Goal: Task Accomplishment & Management: Manage account settings

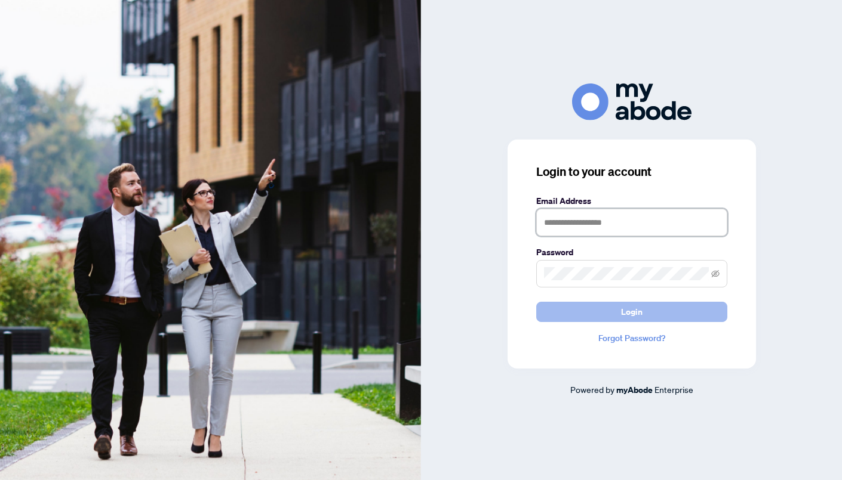
type input "**********"
click at [573, 307] on button "Login" at bounding box center [631, 312] width 191 height 20
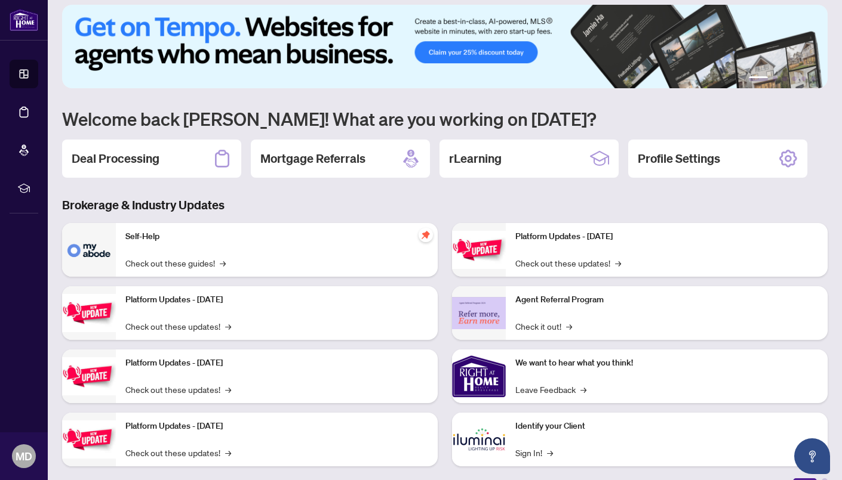
scroll to position [8, 0]
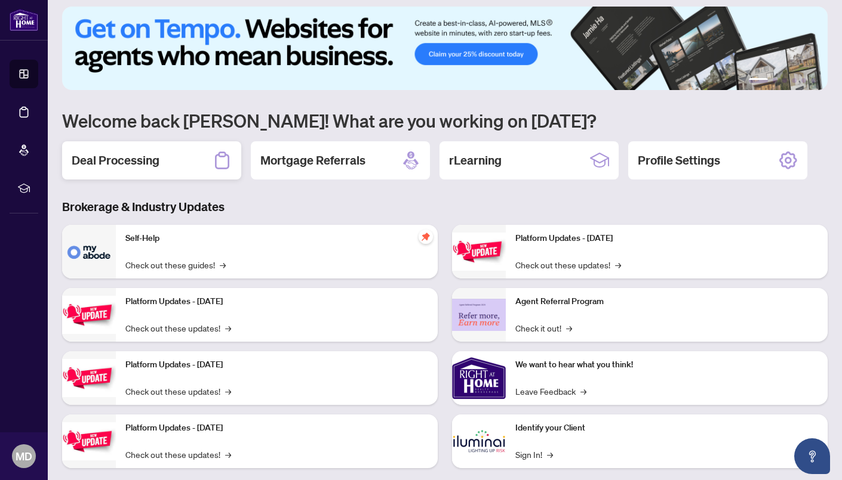
click at [143, 168] on div "Deal Processing" at bounding box center [151, 160] width 179 height 38
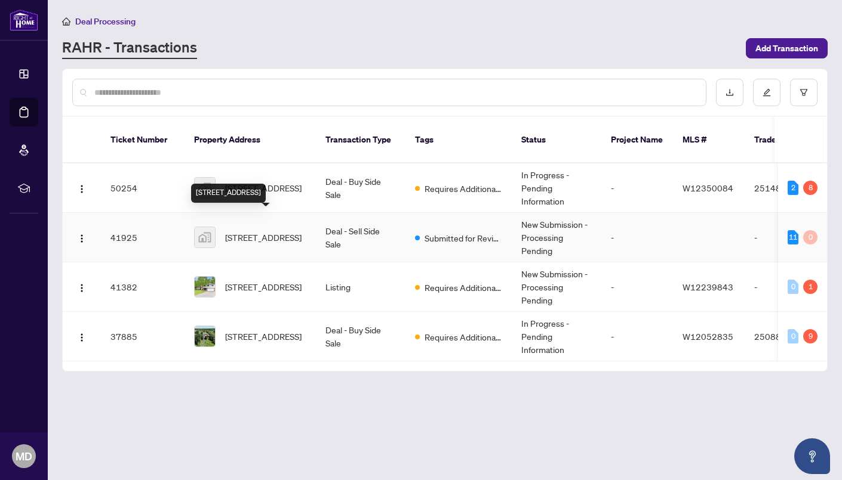
click at [255, 231] on span "[STREET_ADDRESS]" at bounding box center [263, 237] width 76 height 13
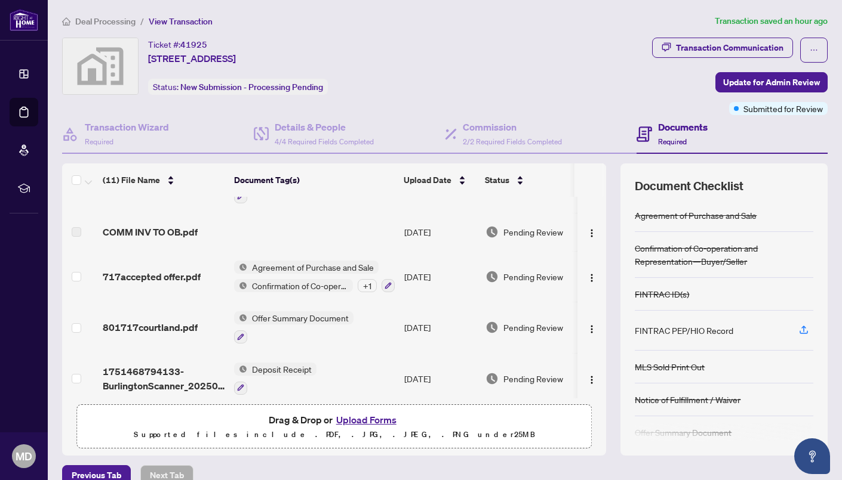
scroll to position [17, 0]
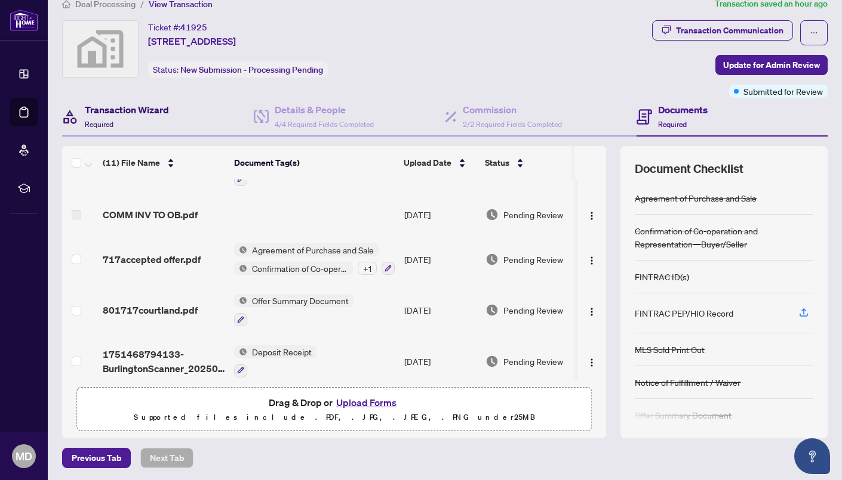
click at [133, 112] on h4 "Transaction Wizard" at bounding box center [127, 110] width 84 height 14
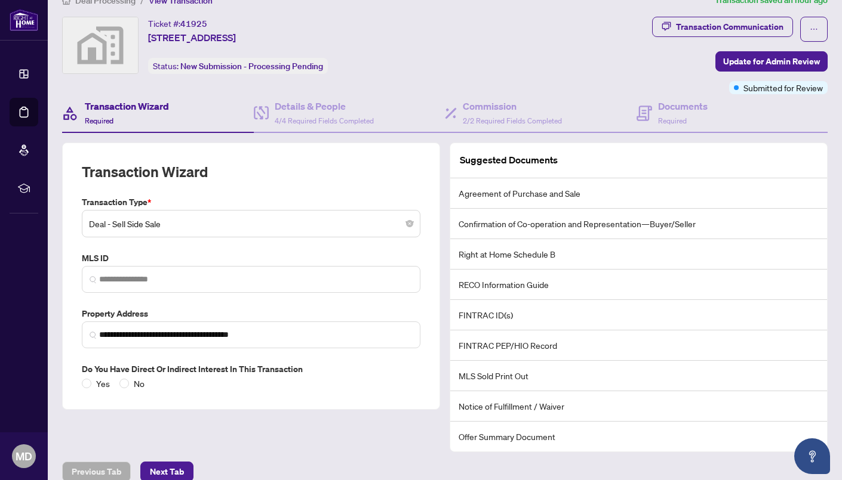
scroll to position [32, 0]
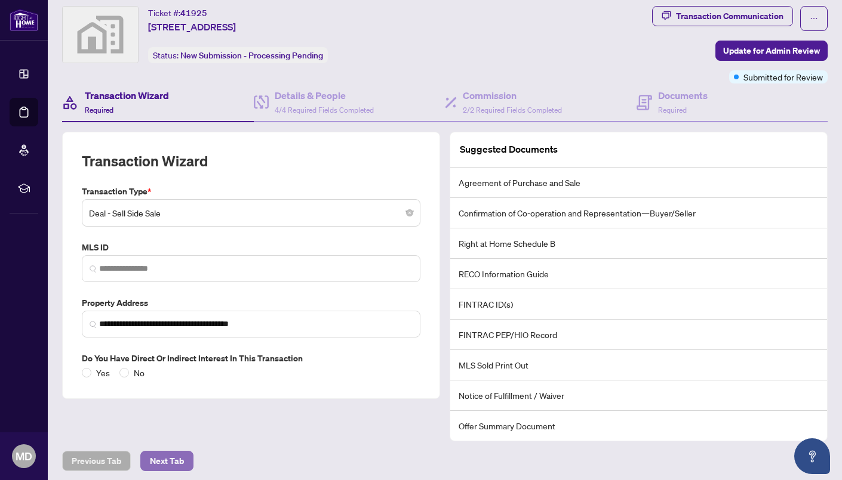
click at [178, 458] on span "Next Tab" at bounding box center [167, 461] width 34 height 19
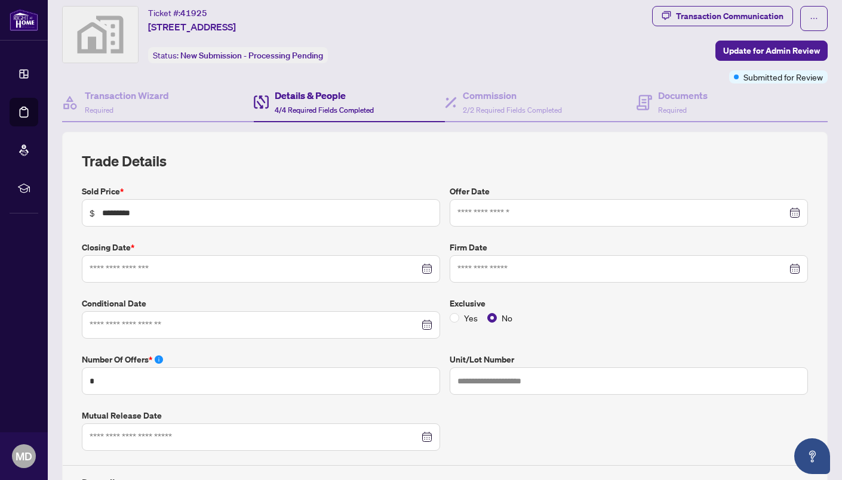
type input "**********"
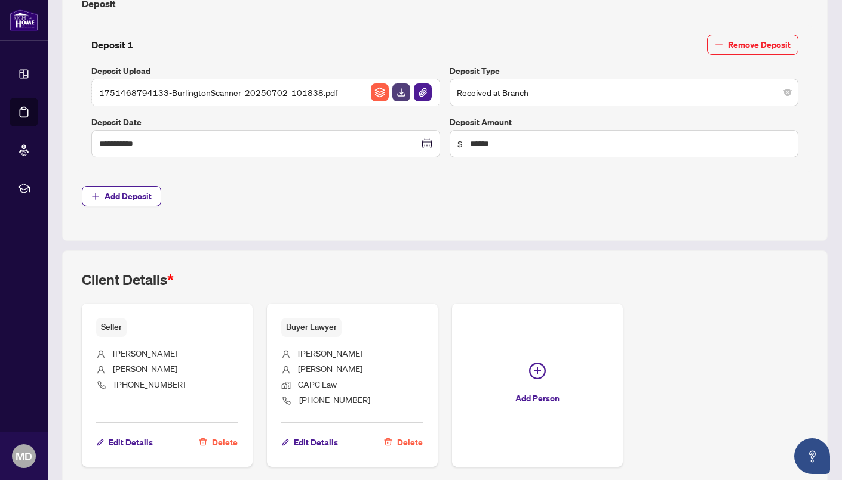
scroll to position [555, 0]
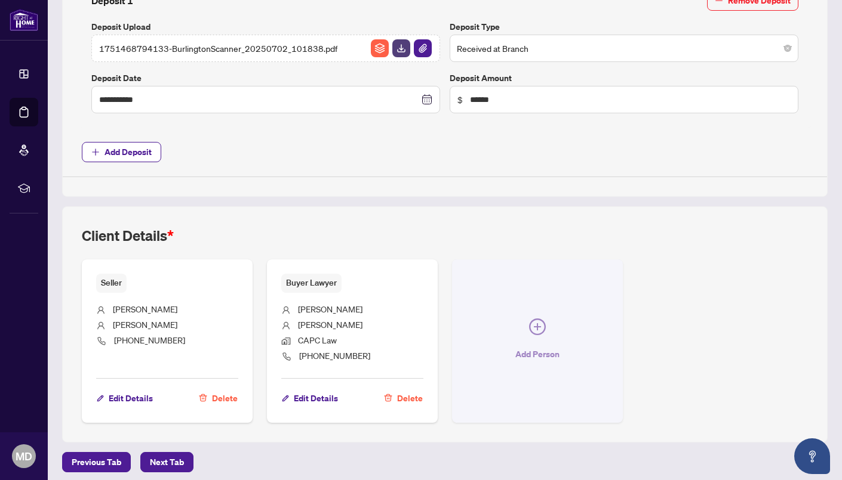
click at [538, 325] on icon "plus-circle" at bounding box center [537, 327] width 17 height 17
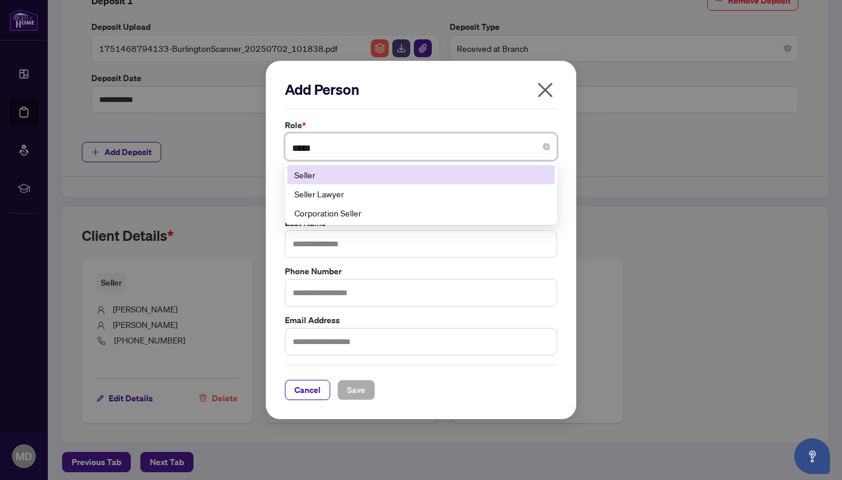
type input "******"
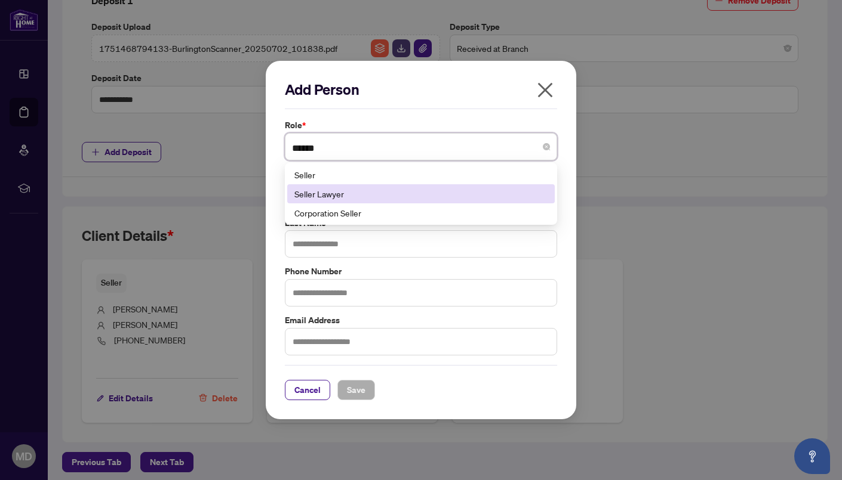
click at [368, 197] on div "Seller Lawyer" at bounding box center [420, 193] width 253 height 13
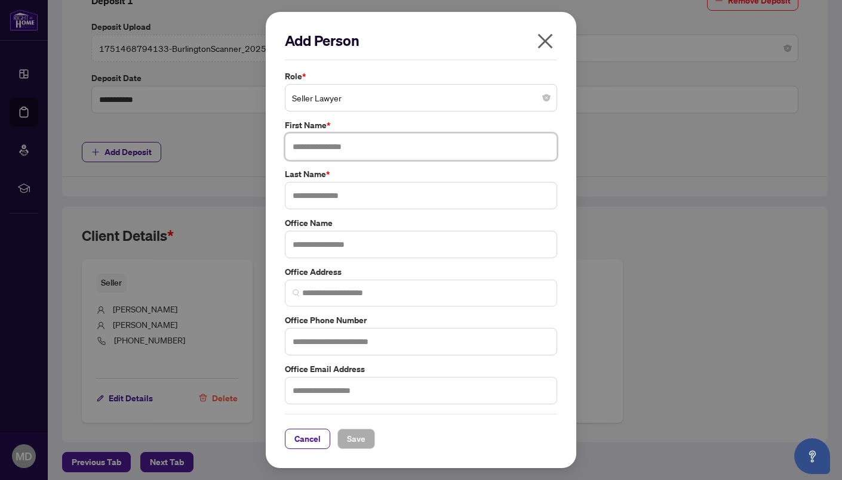
click at [328, 155] on input "text" at bounding box center [421, 146] width 272 height 27
type input "****"
click at [306, 199] on input "text" at bounding box center [421, 195] width 272 height 27
type input "*******"
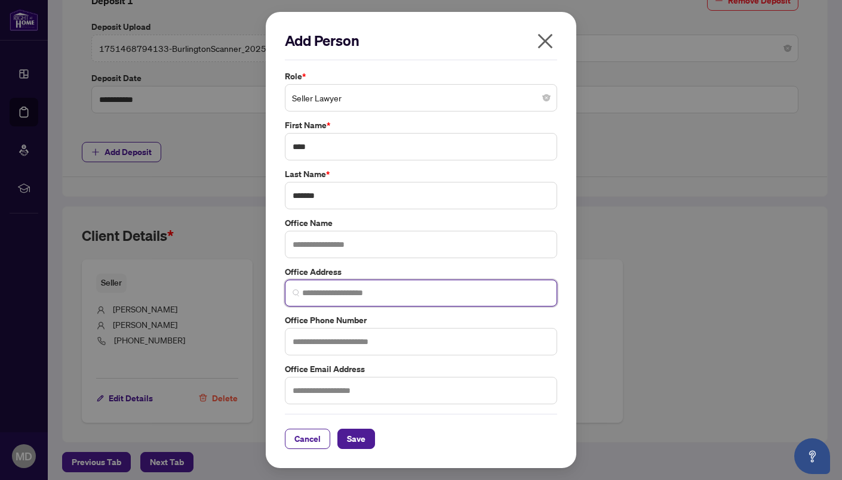
click at [303, 293] on input "search" at bounding box center [425, 293] width 247 height 13
paste input "**********"
drag, startPoint x: 436, startPoint y: 295, endPoint x: 485, endPoint y: 296, distance: 48.4
click at [485, 296] on input "**********" at bounding box center [426, 293] width 248 height 13
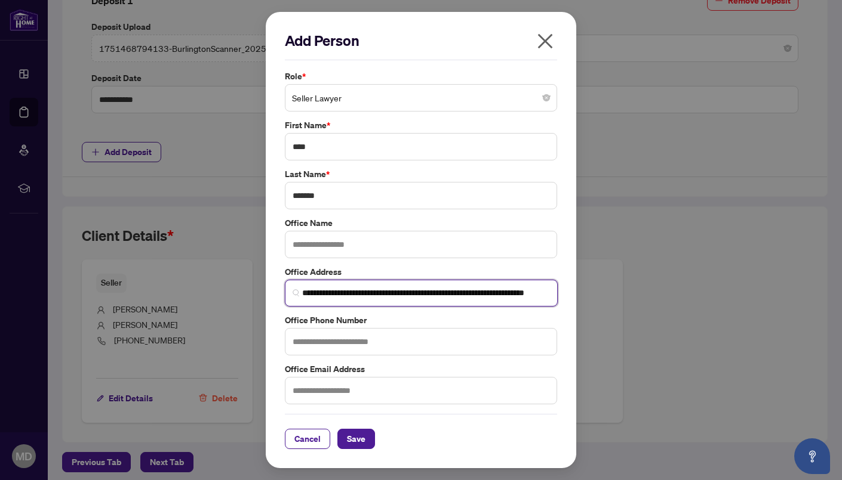
type input "**********"
click at [312, 340] on input "text" at bounding box center [421, 341] width 272 height 27
paste input "**********"
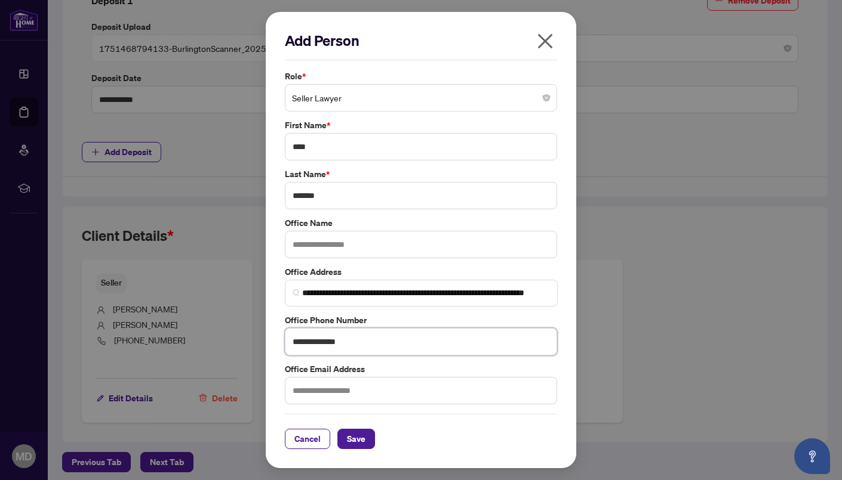
type input "**********"
click at [329, 389] on input "text" at bounding box center [421, 390] width 272 height 27
type input "**********"
click at [349, 437] on span "Save" at bounding box center [356, 439] width 19 height 19
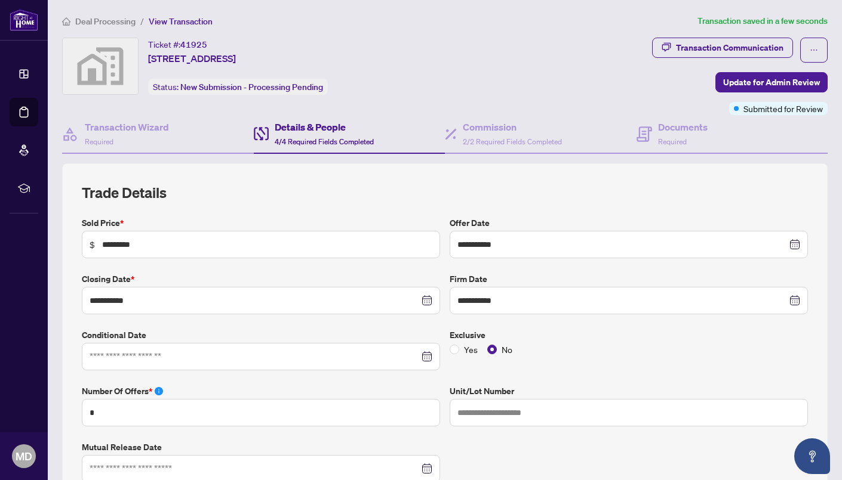
click at [121, 19] on span "Deal Processing" at bounding box center [105, 21] width 60 height 11
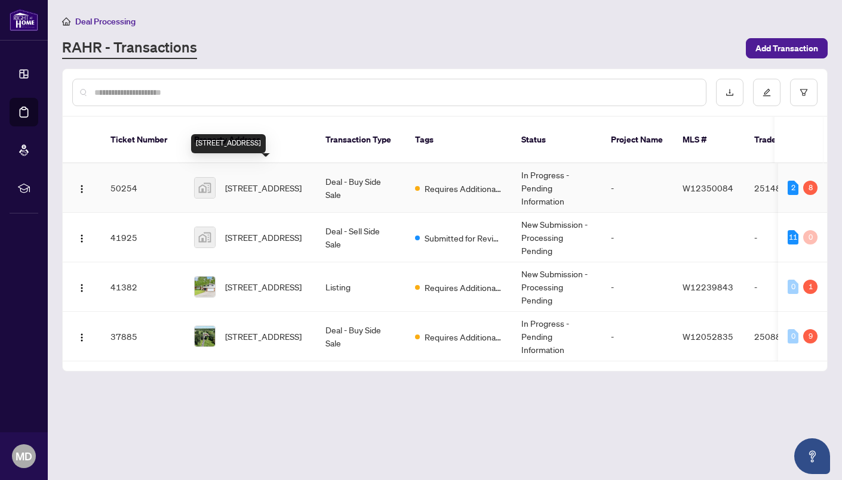
click at [270, 181] on span "[STREET_ADDRESS]" at bounding box center [263, 187] width 76 height 13
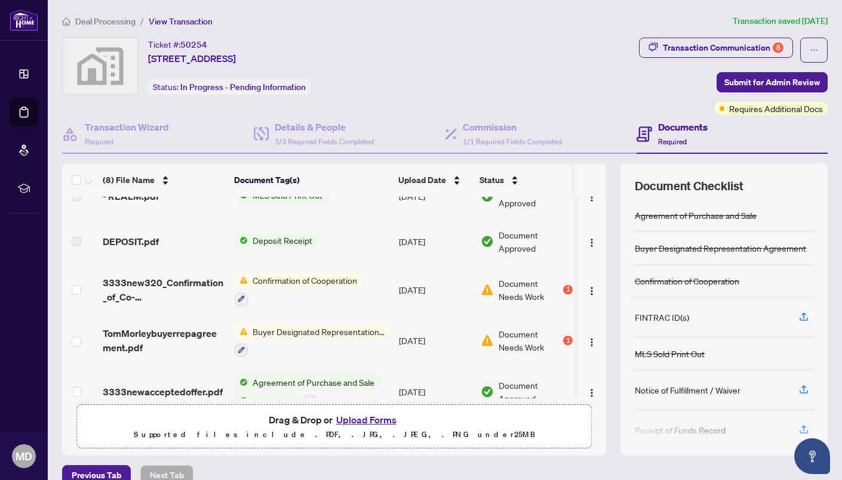
scroll to position [189, 0]
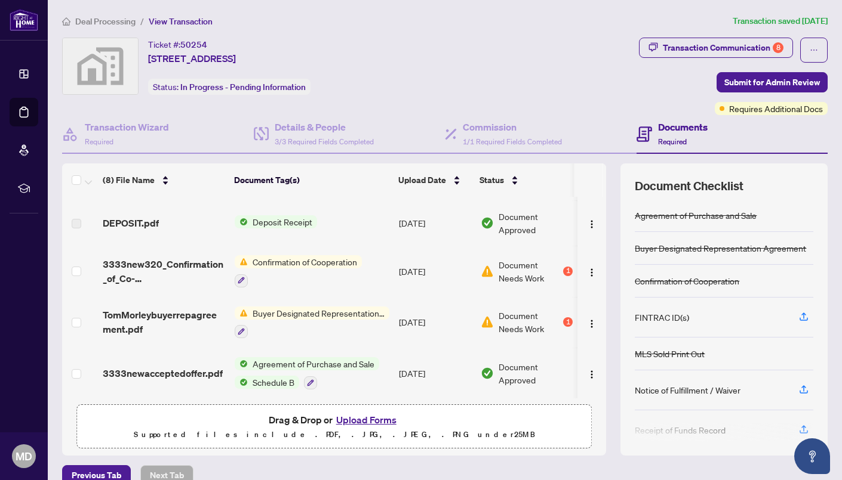
click at [318, 258] on span "Confirmation of Cooperation" at bounding box center [305, 261] width 114 height 13
click at [565, 269] on div "1" at bounding box center [568, 272] width 10 height 10
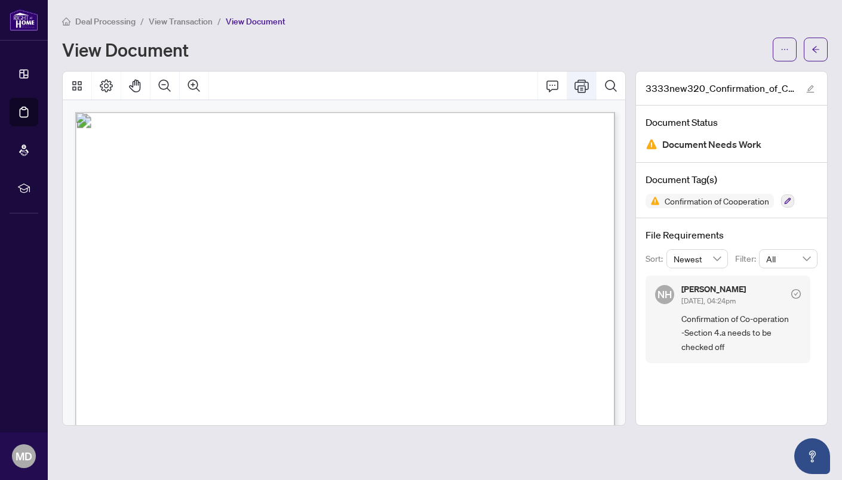
click at [584, 88] on icon "Print" at bounding box center [581, 86] width 14 height 14
click at [813, 51] on icon "arrow-left" at bounding box center [815, 49] width 8 height 8
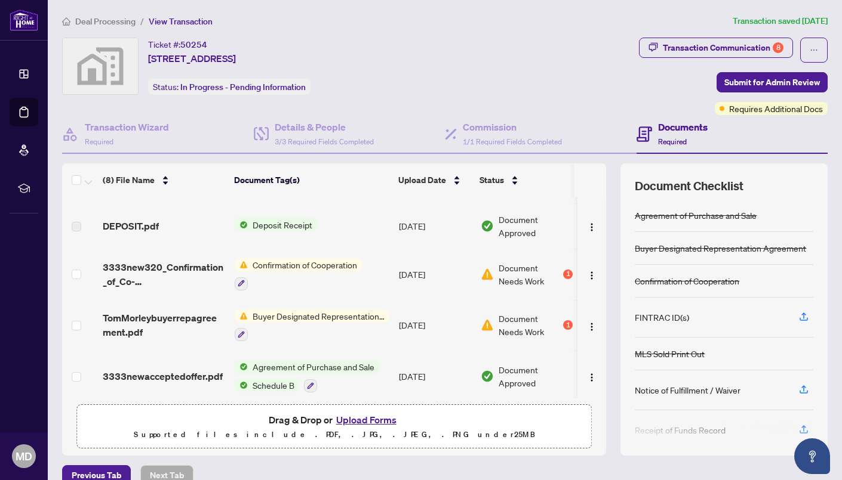
scroll to position [186, 0]
click at [589, 275] on img "button" at bounding box center [592, 275] width 10 height 10
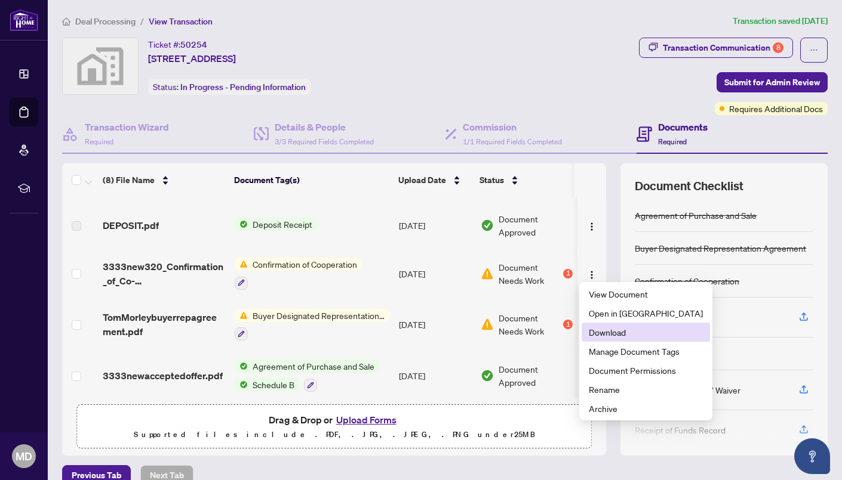
click at [611, 334] on span "Download" at bounding box center [646, 332] width 114 height 13
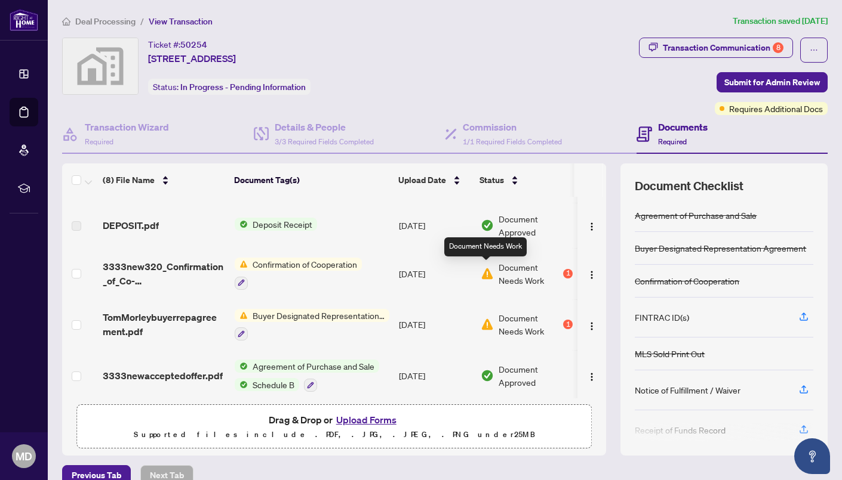
click at [485, 267] on img at bounding box center [486, 273] width 13 height 13
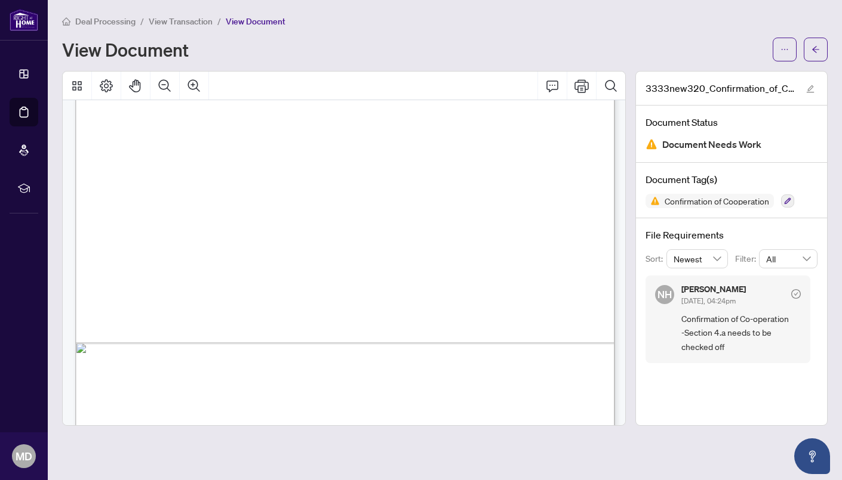
scroll to position [341, 0]
click at [134, 206] on span "a)" at bounding box center [130, 206] width 7 height 9
click at [627, 53] on div "View Document" at bounding box center [413, 49] width 703 height 19
click at [150, 208] on div "Form 320 Revised 2025 Page 1 of 2 The trademarks REALTOR®, REALTORS®, MLS®, Mul…" at bounding box center [473, 286] width 796 height 1030
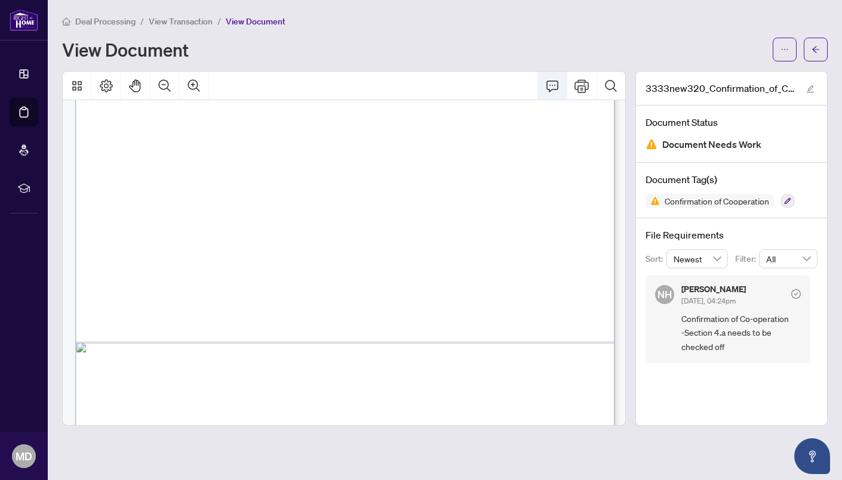
click at [555, 87] on icon "Comment" at bounding box center [552, 86] width 14 height 14
click at [554, 87] on icon "Comment" at bounding box center [552, 86] width 14 height 14
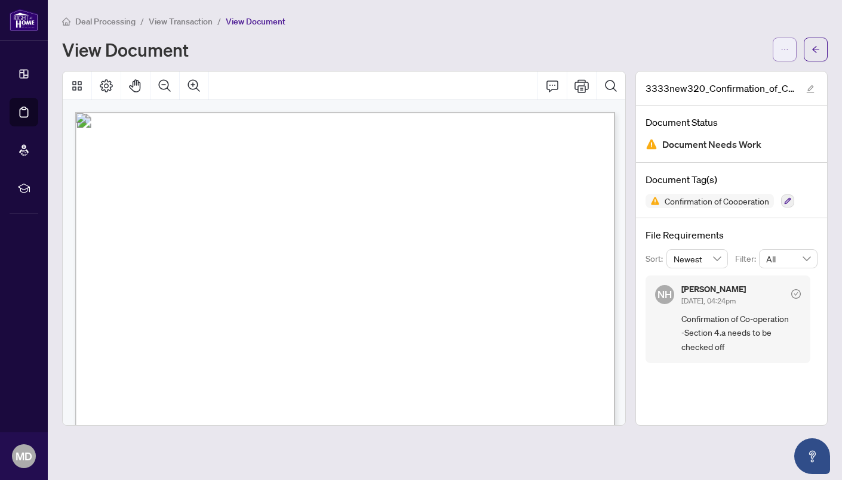
click at [777, 51] on button "button" at bounding box center [784, 50] width 24 height 24
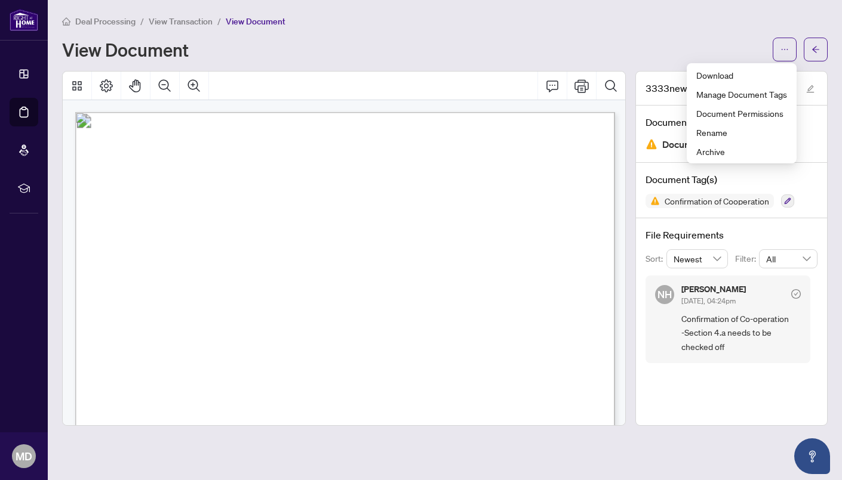
click at [426, 149] on span "Confirmation of Co-operation" at bounding box center [330, 149] width 192 height 19
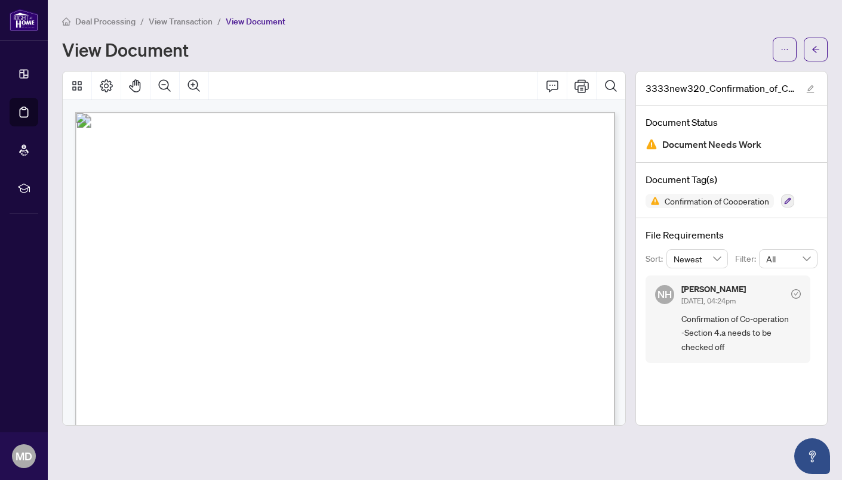
click at [424, 36] on div "Deal Processing / View Transaction / View Document View Document 3333new320_Con…" at bounding box center [444, 220] width 765 height 412
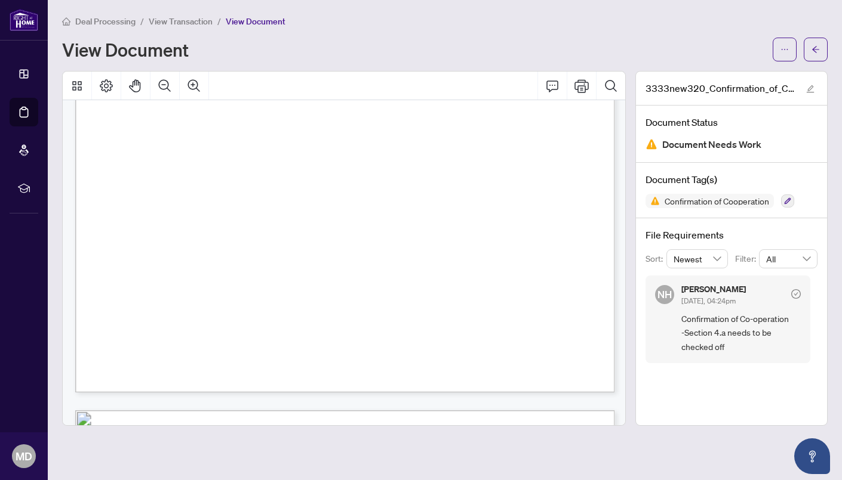
scroll to position [6981, 0]
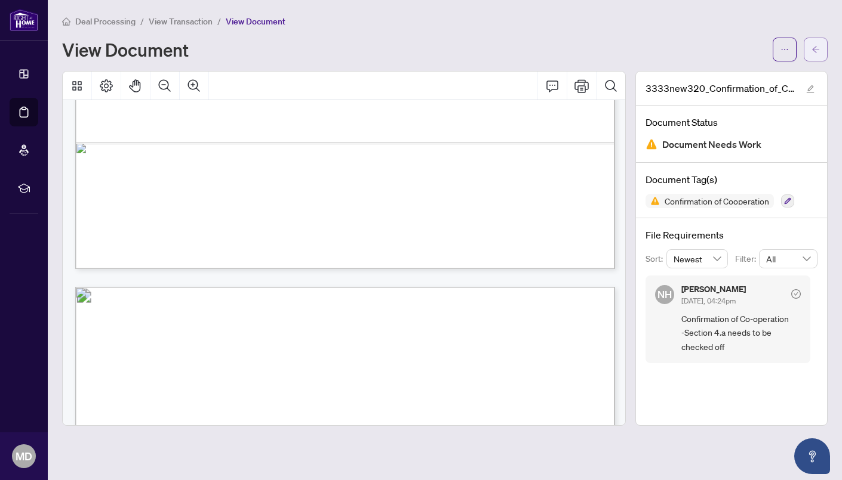
click at [820, 47] on button "button" at bounding box center [815, 50] width 24 height 24
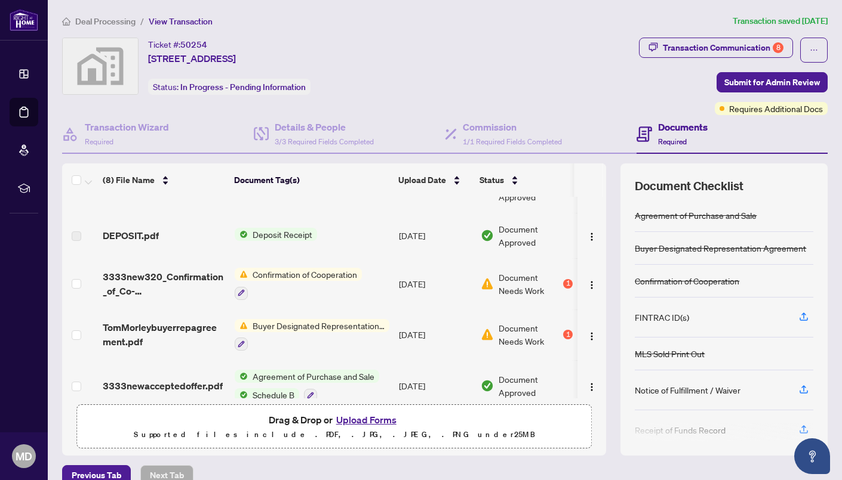
scroll to position [189, 0]
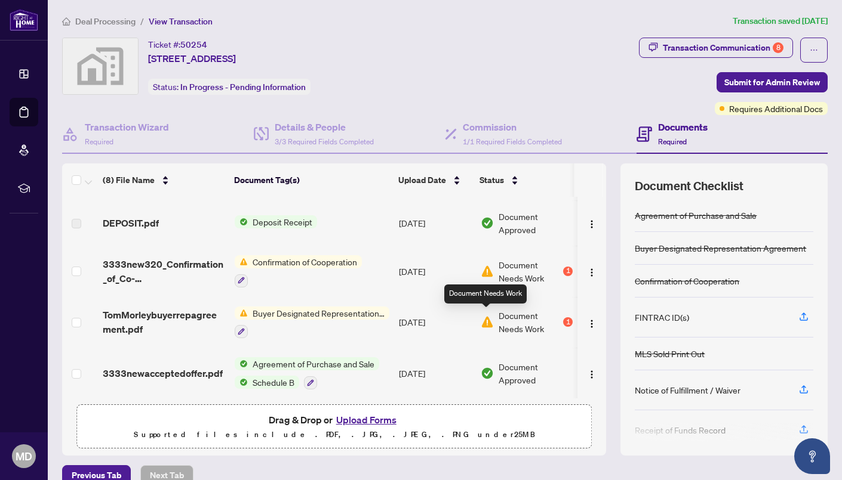
click at [485, 320] on img at bounding box center [486, 322] width 13 height 13
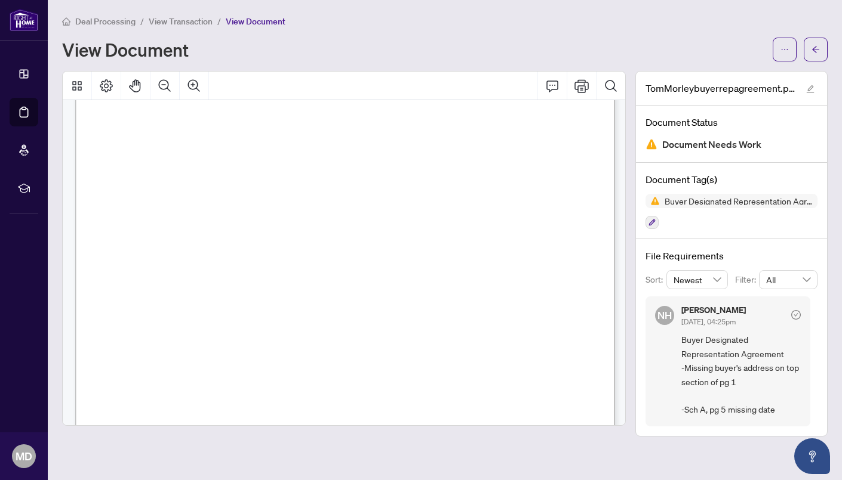
scroll to position [88, 0]
click at [141, 202] on span "ADDRESS:" at bounding box center [126, 202] width 30 height 9
click at [141, 198] on span "ADDRESS:" at bounding box center [126, 202] width 30 height 9
click at [129, 83] on icon "Pan Mode" at bounding box center [135, 86] width 14 height 14
click at [134, 88] on icon "Pan Mode" at bounding box center [135, 86] width 14 height 14
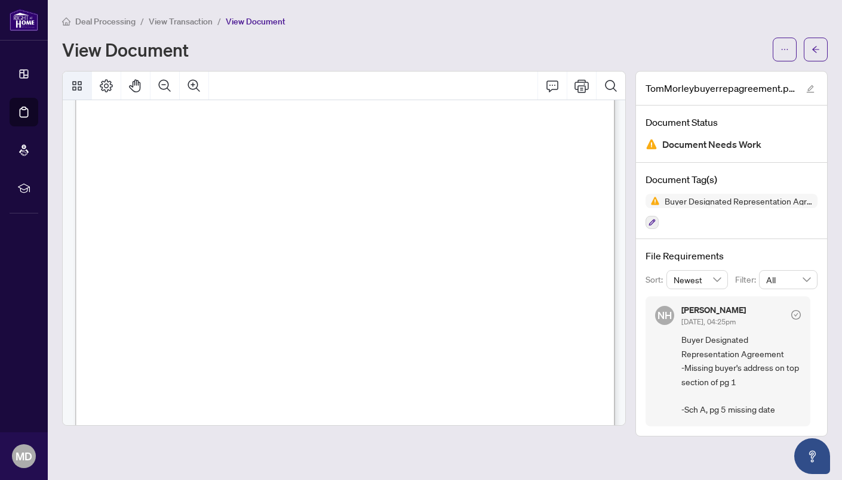
click at [77, 83] on icon "Thumbnails" at bounding box center [77, 86] width 14 height 14
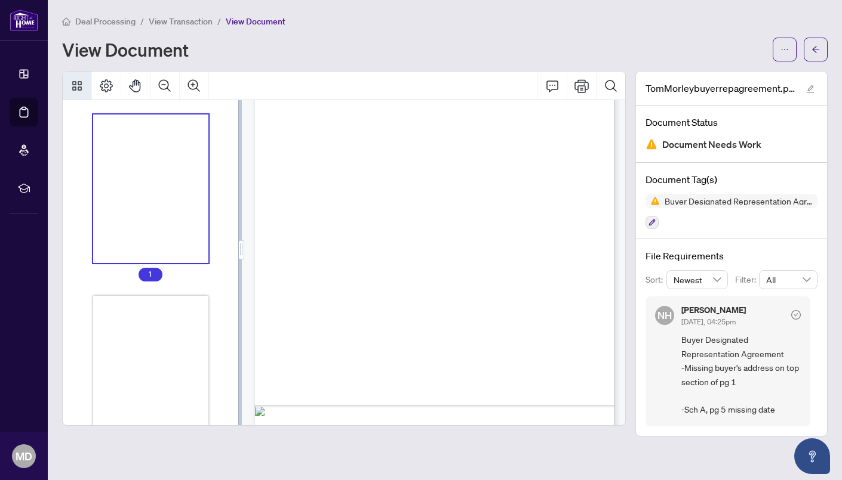
scroll to position [58, 0]
click at [580, 85] on icon "Print" at bounding box center [581, 86] width 14 height 14
click at [779, 48] on button "button" at bounding box center [784, 50] width 24 height 24
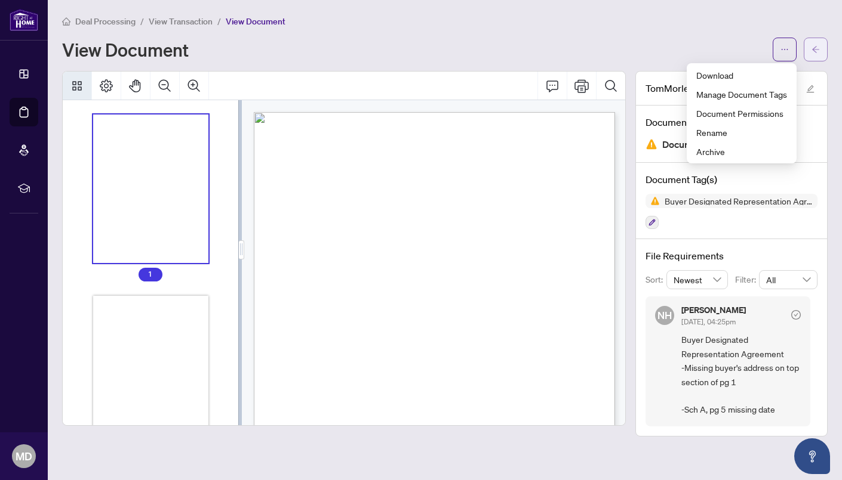
click at [822, 45] on button "button" at bounding box center [815, 50] width 24 height 24
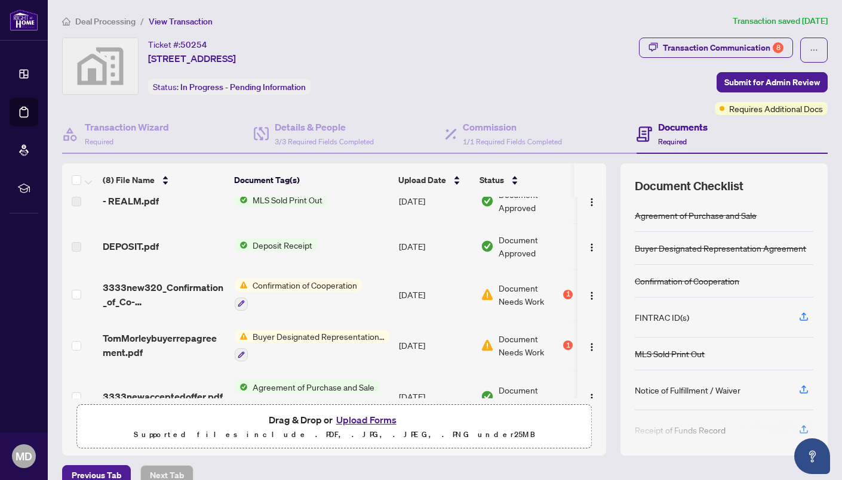
scroll to position [189, 0]
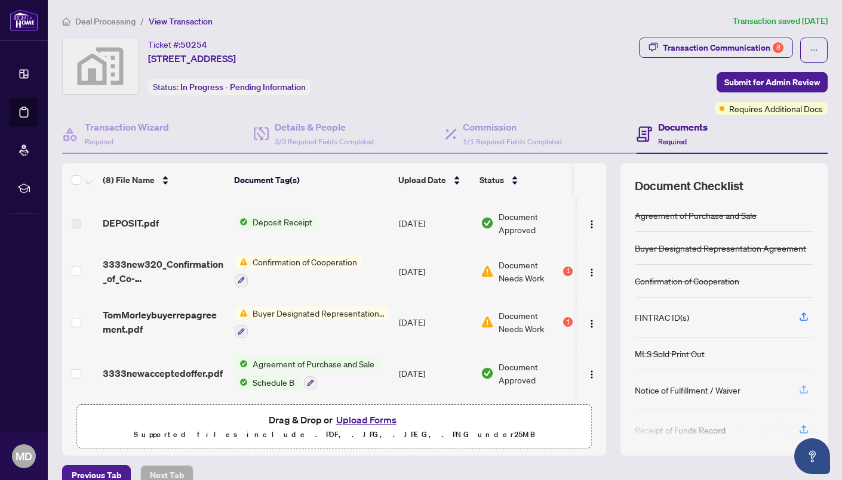
click at [805, 389] on icon "button" at bounding box center [803, 389] width 11 height 11
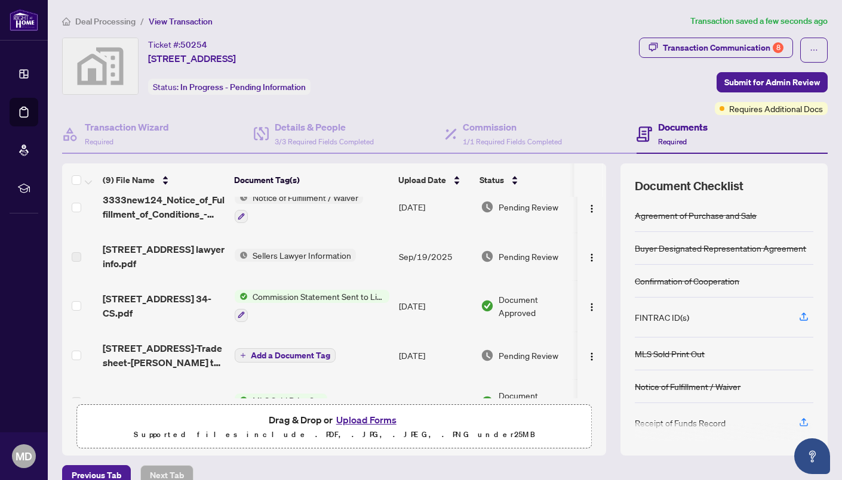
scroll to position [15, 0]
click at [480, 313] on div "Document Approved" at bounding box center [526, 307] width 92 height 26
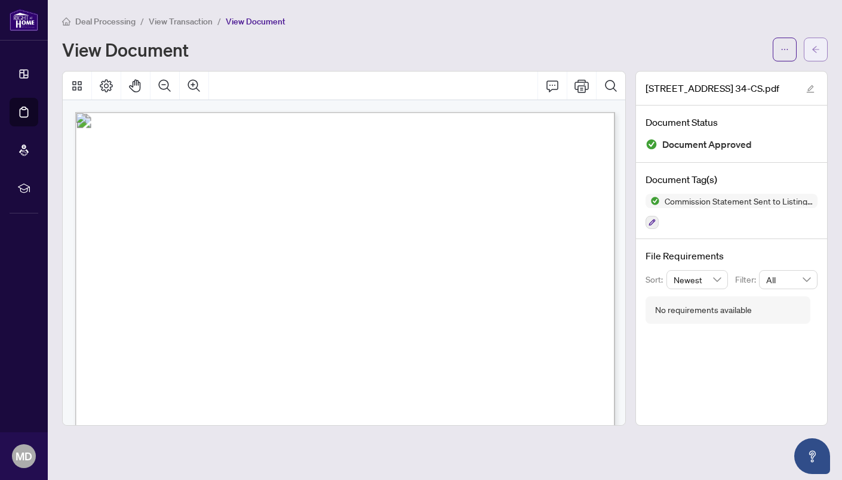
click at [812, 45] on icon "arrow-left" at bounding box center [815, 49] width 8 height 8
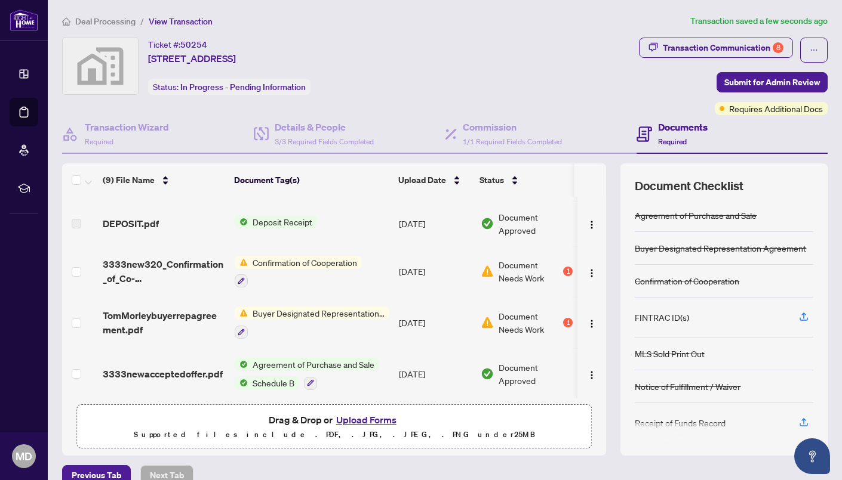
scroll to position [42, 0]
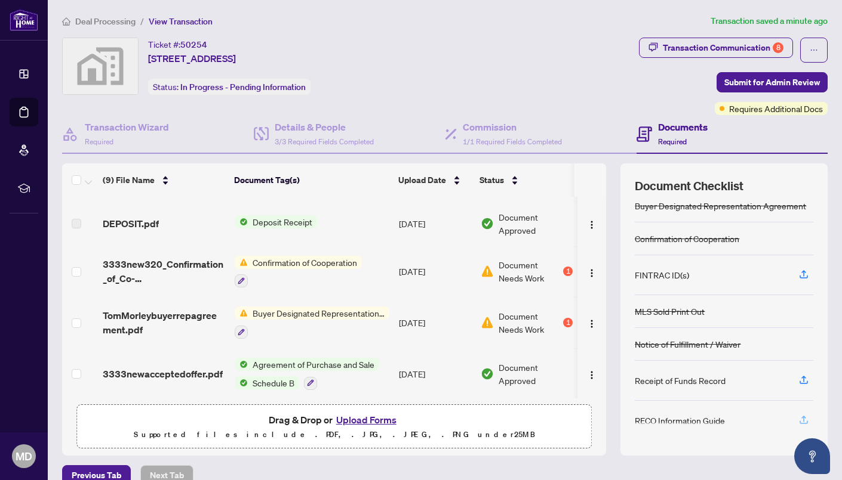
click at [802, 420] on span "button" at bounding box center [803, 420] width 11 height 19
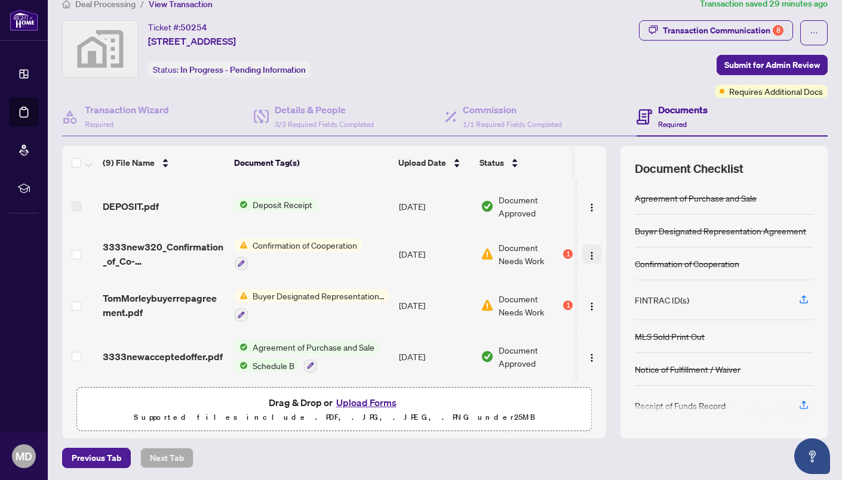
click at [591, 253] on img "button" at bounding box center [592, 256] width 10 height 10
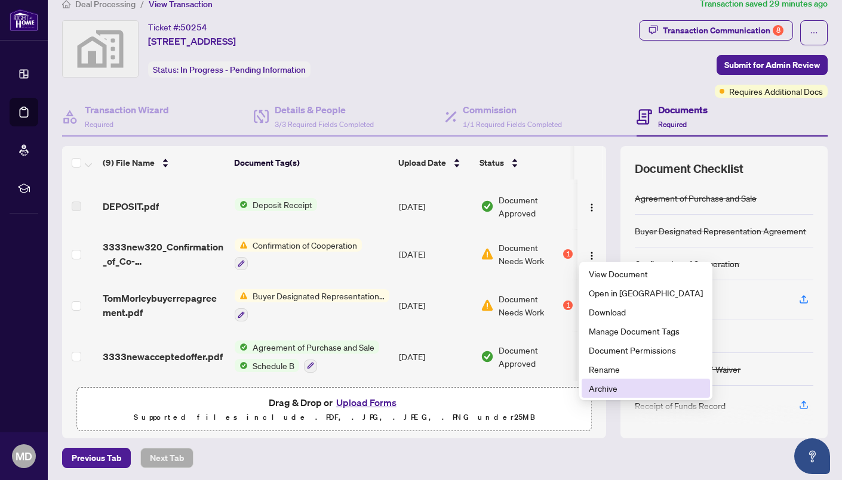
click at [607, 387] on span "Archive" at bounding box center [646, 388] width 114 height 13
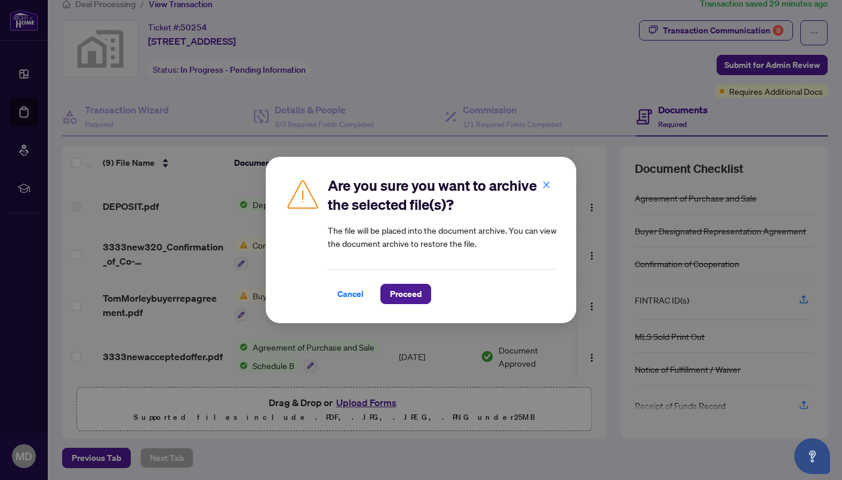
click at [605, 383] on div "Are you sure you want to archive the selected file(s)? The file will be placed …" at bounding box center [421, 240] width 842 height 480
click at [411, 295] on span "Proceed" at bounding box center [406, 294] width 32 height 19
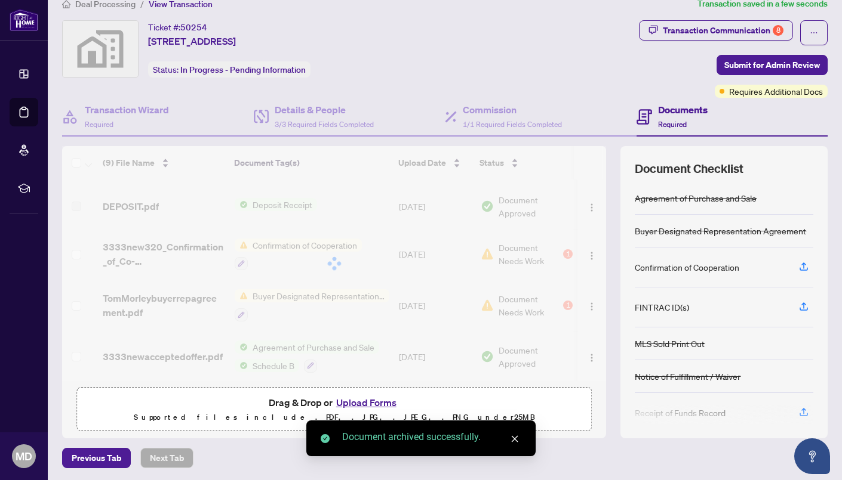
scroll to position [189, 0]
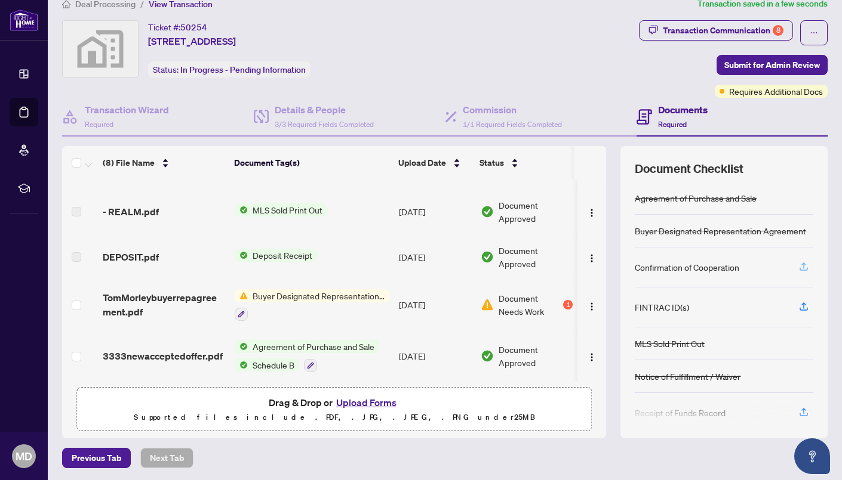
click at [806, 266] on icon "button" at bounding box center [803, 266] width 11 height 11
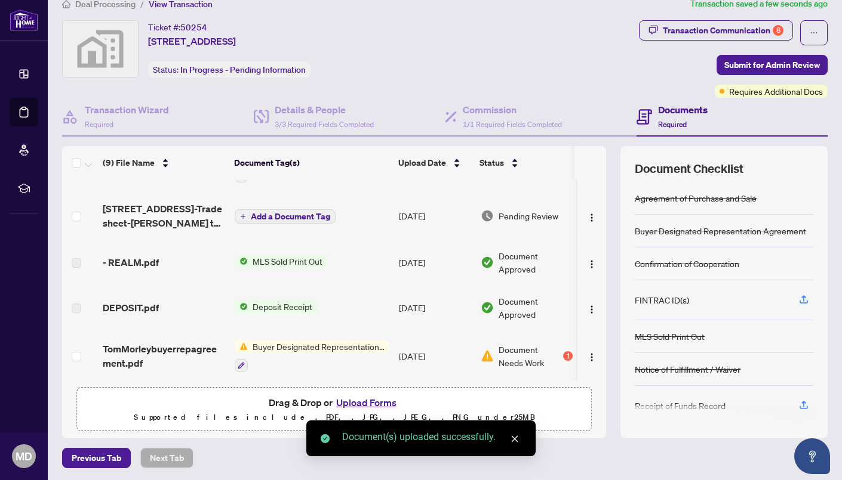
scroll to position [239, 0]
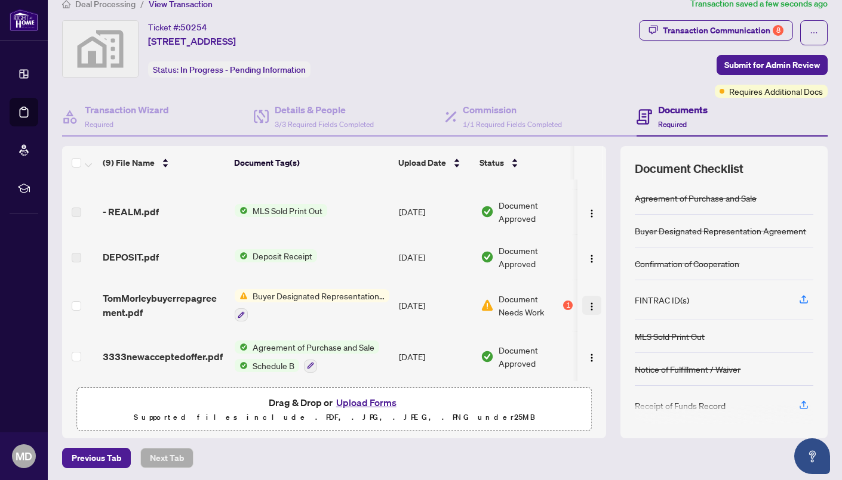
click at [587, 305] on img "button" at bounding box center [592, 307] width 10 height 10
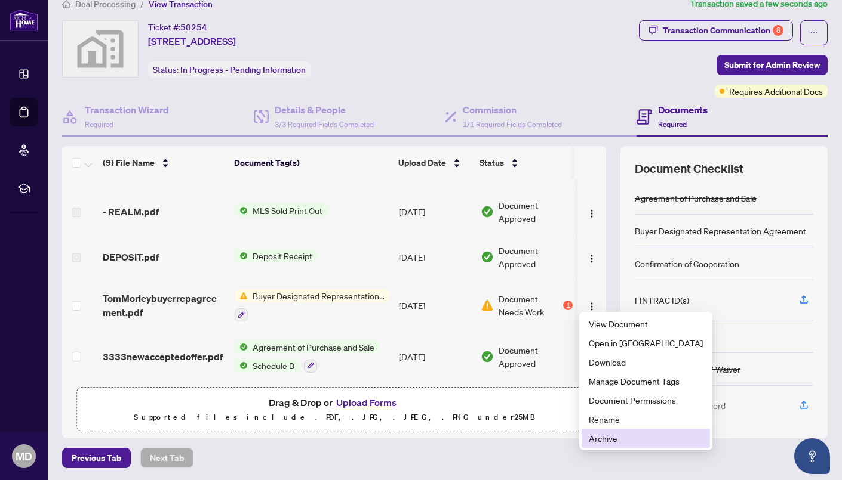
click at [606, 436] on span "Archive" at bounding box center [646, 438] width 114 height 13
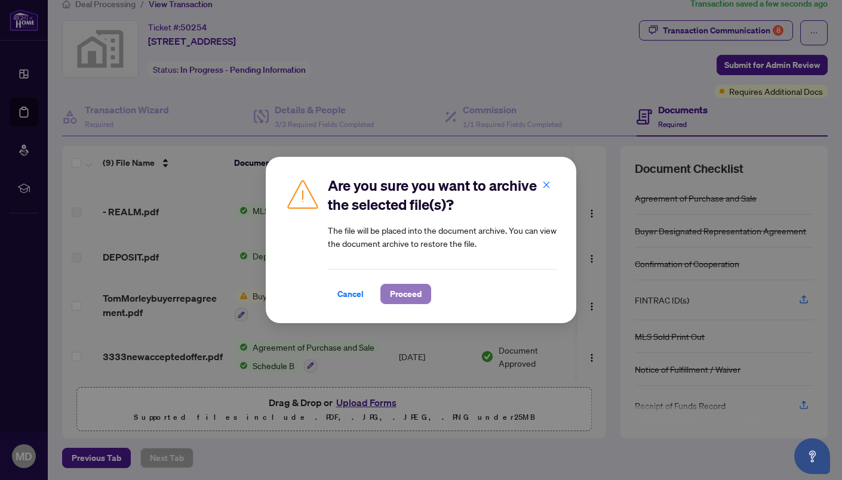
click at [396, 292] on span "Proceed" at bounding box center [406, 294] width 32 height 19
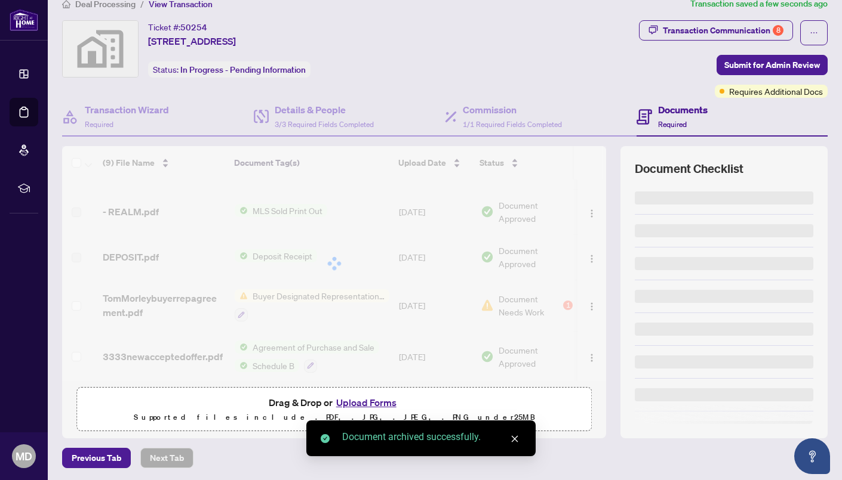
scroll to position [189, 0]
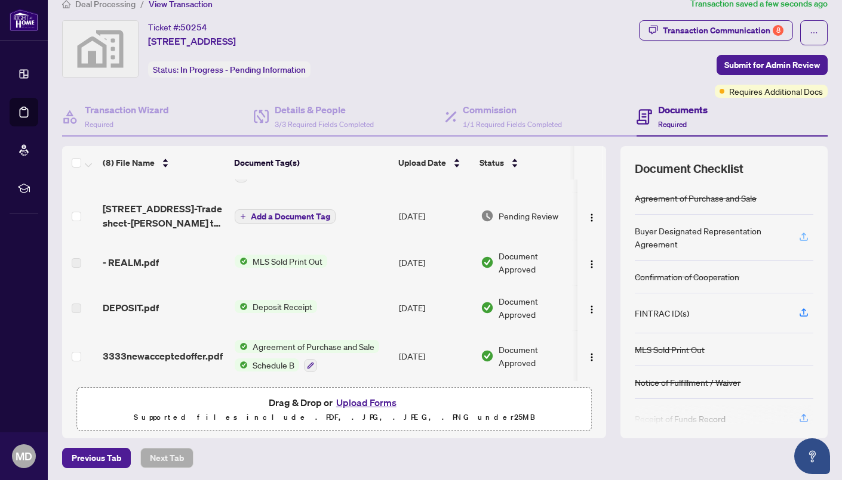
click at [802, 233] on icon "button" at bounding box center [803, 237] width 11 height 11
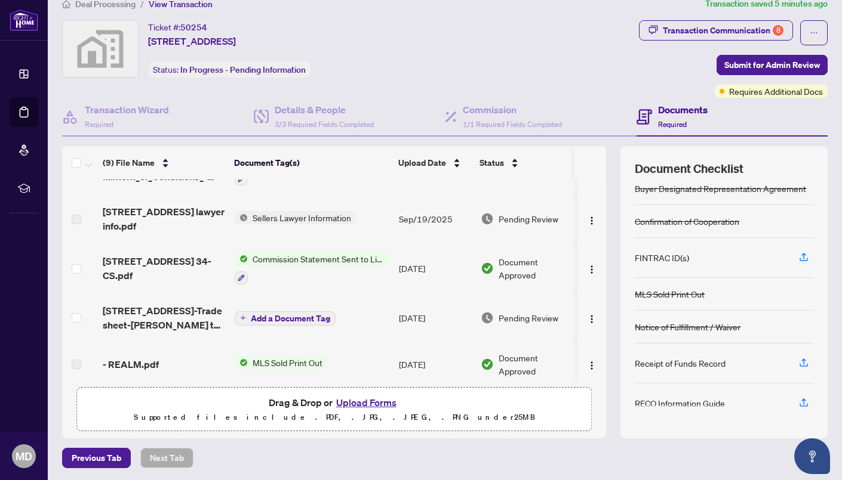
scroll to position [139, 0]
click at [345, 256] on span "Commission Statement Sent to Listing Brokerage" at bounding box center [318, 257] width 141 height 13
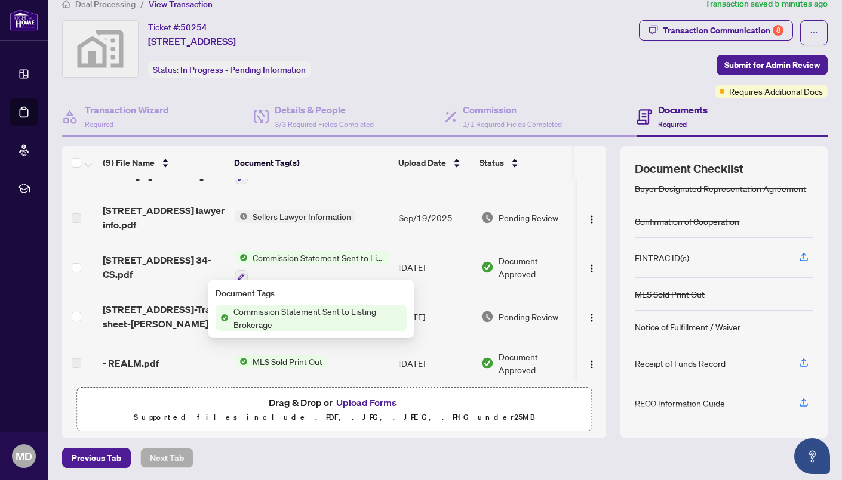
click at [341, 253] on span "Commission Statement Sent to Listing Brokerage" at bounding box center [318, 257] width 141 height 13
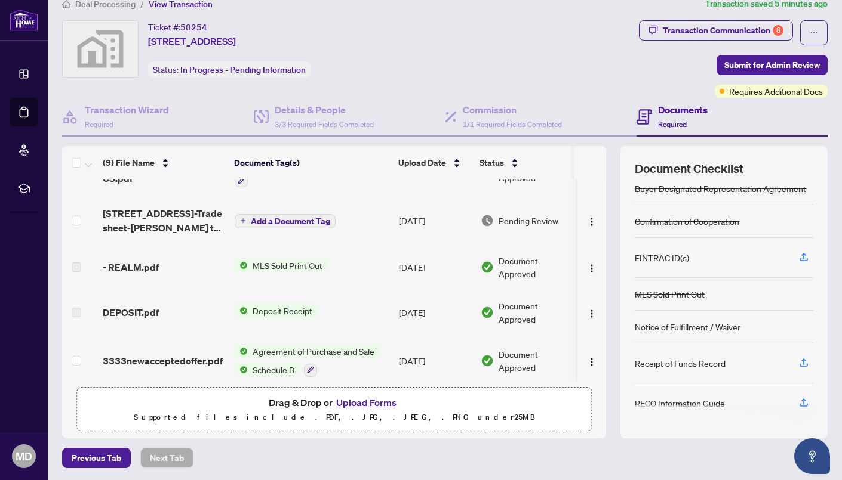
scroll to position [239, 0]
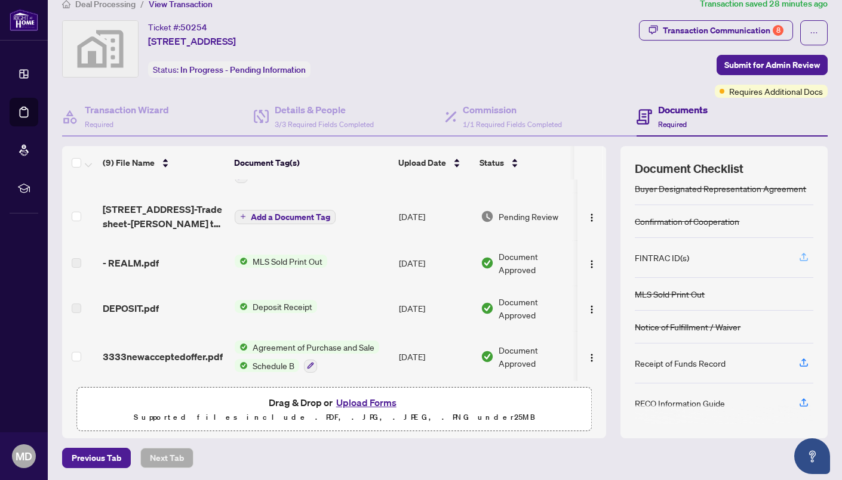
click at [802, 252] on icon "button" at bounding box center [803, 257] width 11 height 11
click at [803, 359] on icon "button" at bounding box center [803, 362] width 5 height 6
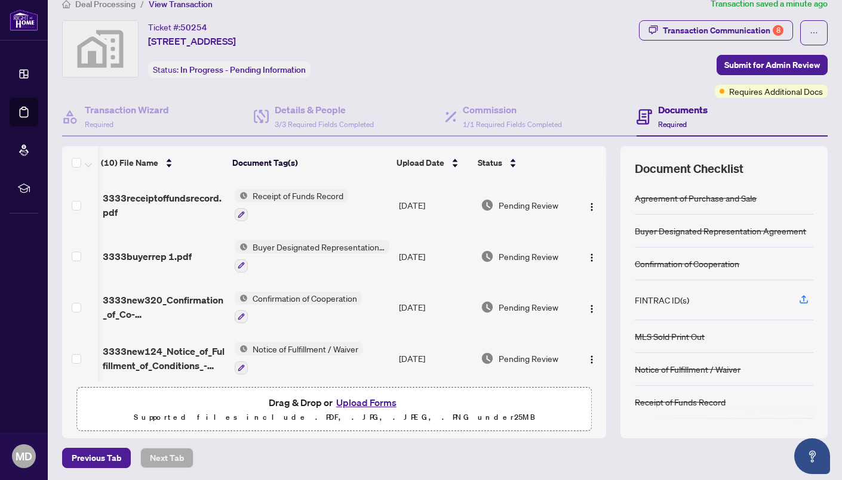
scroll to position [289, 2]
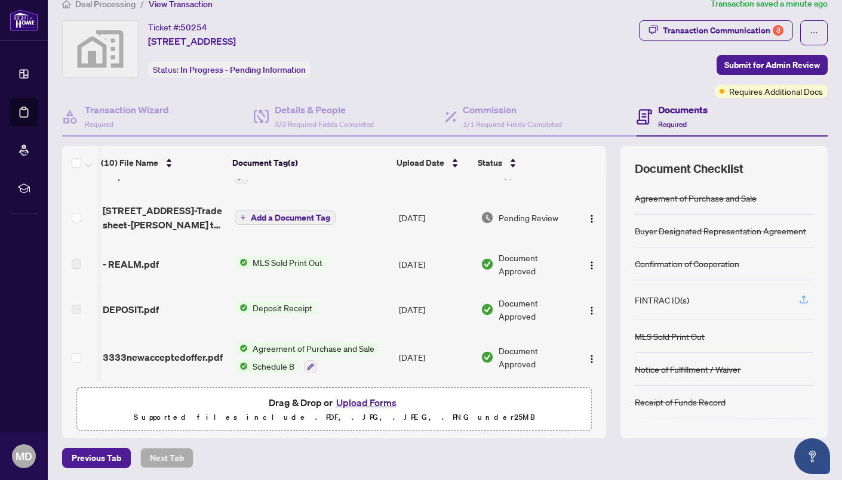
click at [804, 297] on icon "button" at bounding box center [803, 299] width 11 height 11
click at [700, 24] on div "Transaction Communication 8" at bounding box center [723, 30] width 121 height 19
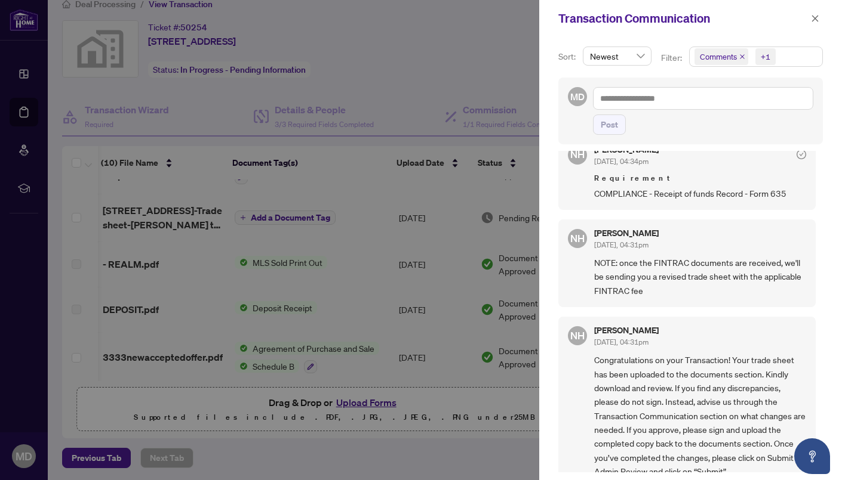
scroll to position [726, 0]
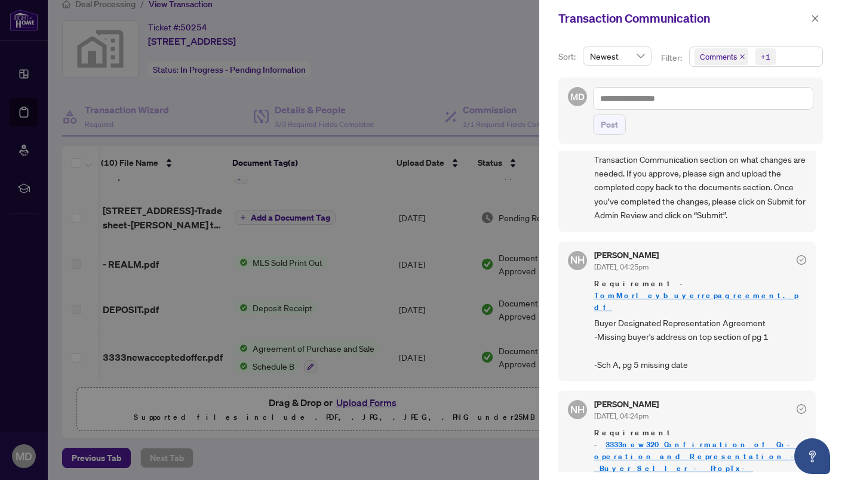
click at [248, 88] on div at bounding box center [421, 240] width 842 height 480
click at [286, 117] on div at bounding box center [421, 240] width 842 height 480
click at [816, 16] on icon "close" at bounding box center [815, 18] width 8 height 8
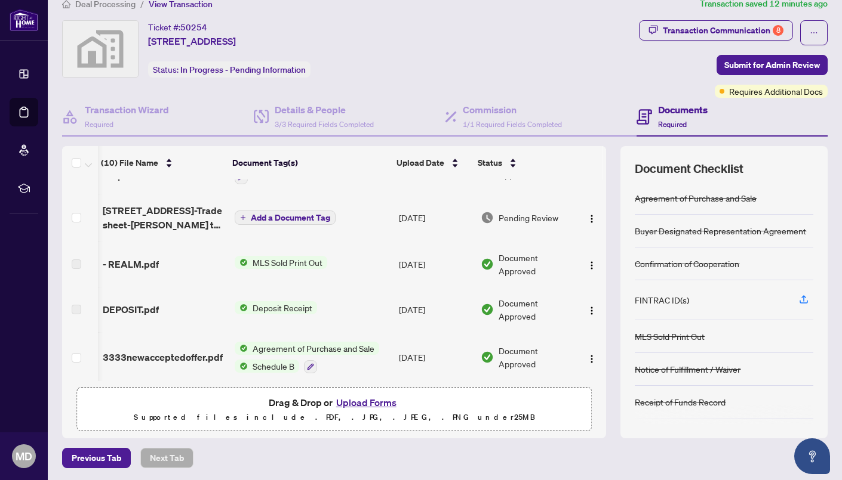
click at [657, 295] on div "FINTRAC ID(s)" at bounding box center [661, 300] width 54 height 13
click at [805, 298] on icon "button" at bounding box center [803, 299] width 11 height 11
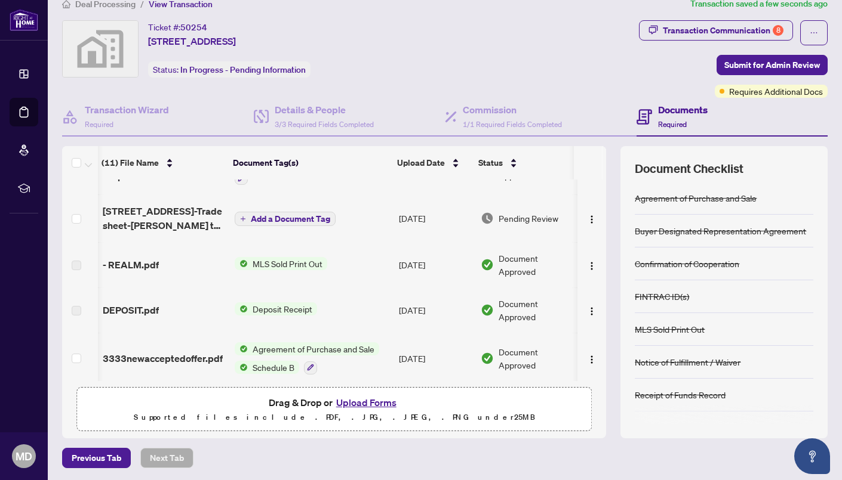
scroll to position [29, 0]
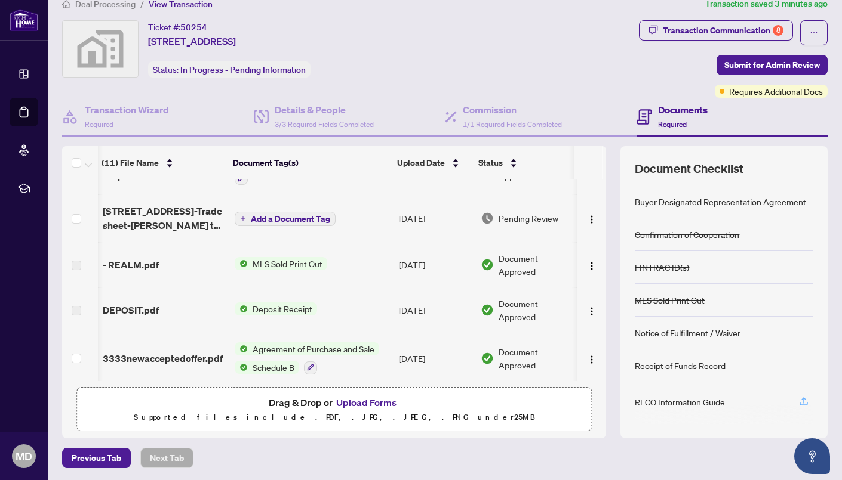
click at [803, 402] on icon "button" at bounding box center [803, 403] width 8 height 3
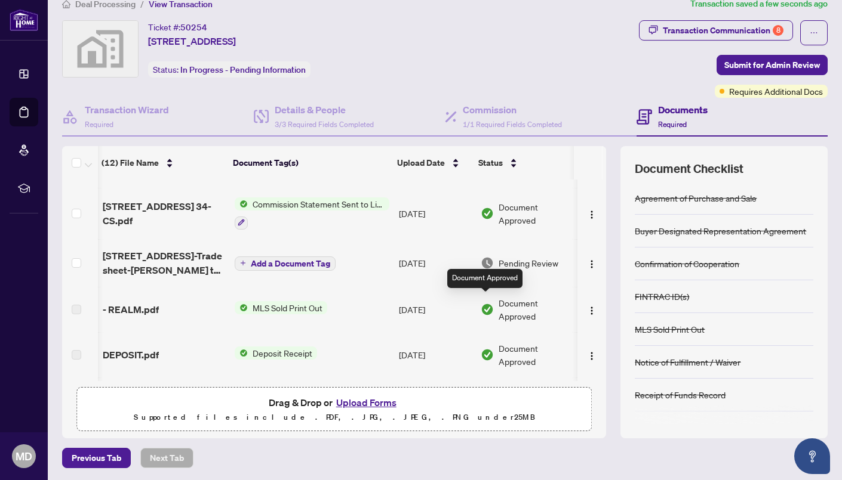
scroll to position [0, 0]
click at [487, 306] on img at bounding box center [486, 309] width 13 height 13
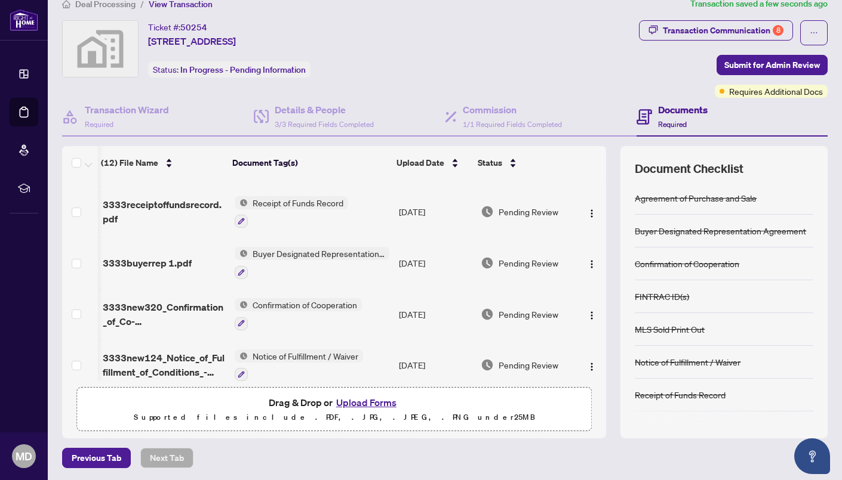
scroll to position [0, 2]
